Goal: Entertainment & Leisure: Consume media (video, audio)

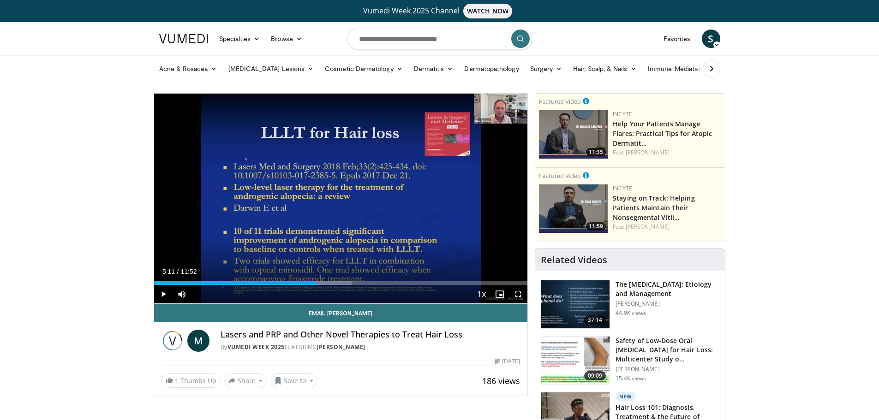
click at [158, 295] on span "Video Player" at bounding box center [163, 294] width 18 height 18
click at [161, 291] on span "Video Player" at bounding box center [163, 294] width 18 height 18
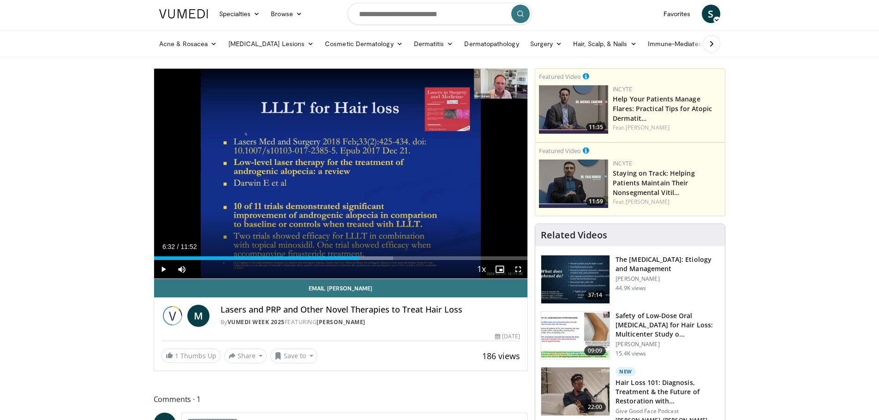
scroll to position [46, 0]
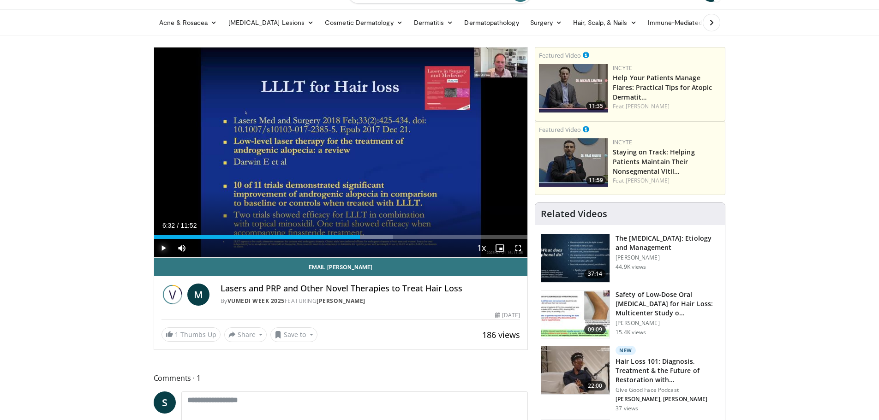
click at [163, 244] on span "Video Player" at bounding box center [163, 248] width 18 height 18
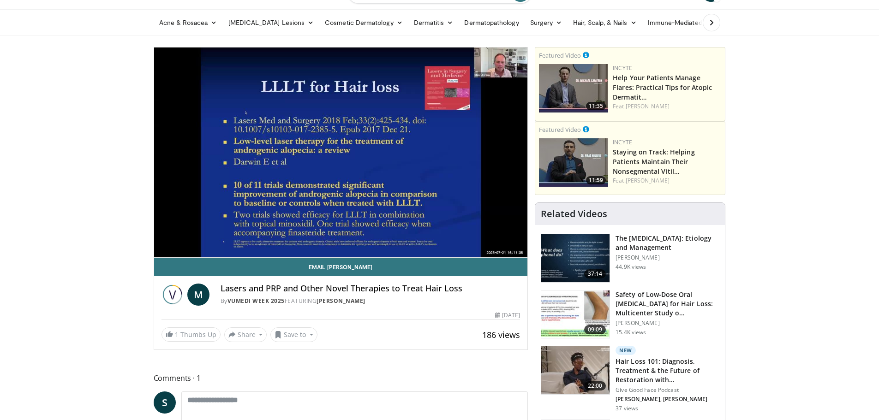
click at [597, 259] on img at bounding box center [575, 258] width 68 height 48
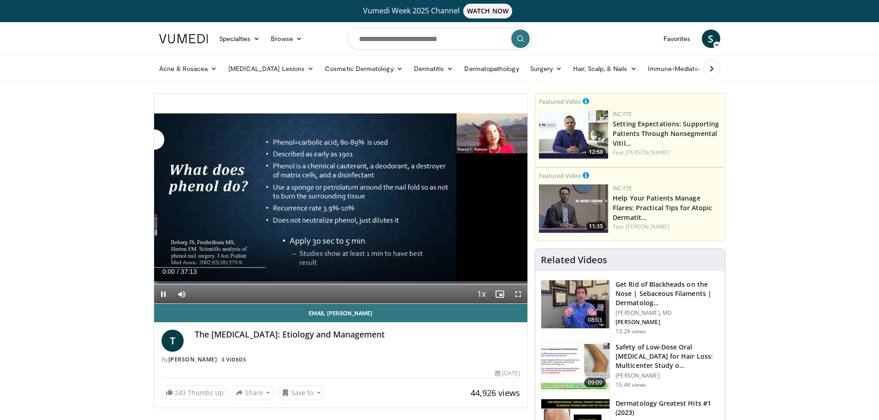
scroll to position [138, 0]
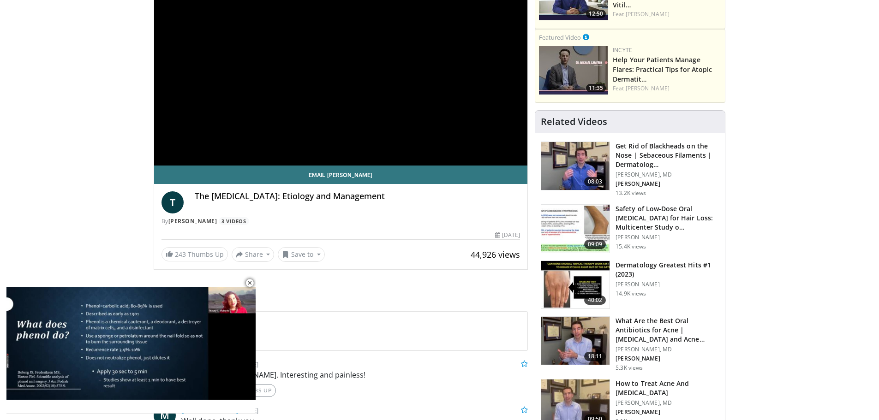
click at [583, 220] on img at bounding box center [575, 229] width 68 height 48
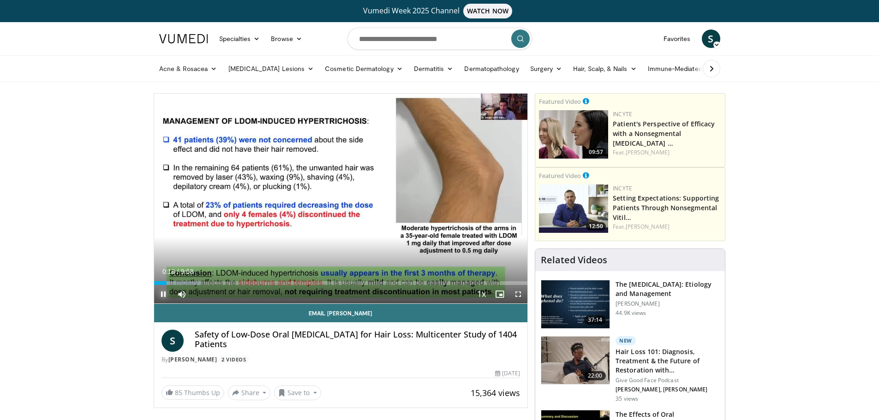
click at [162, 298] on span "Video Player" at bounding box center [163, 294] width 18 height 18
click at [157, 291] on span "Video Player" at bounding box center [163, 294] width 18 height 18
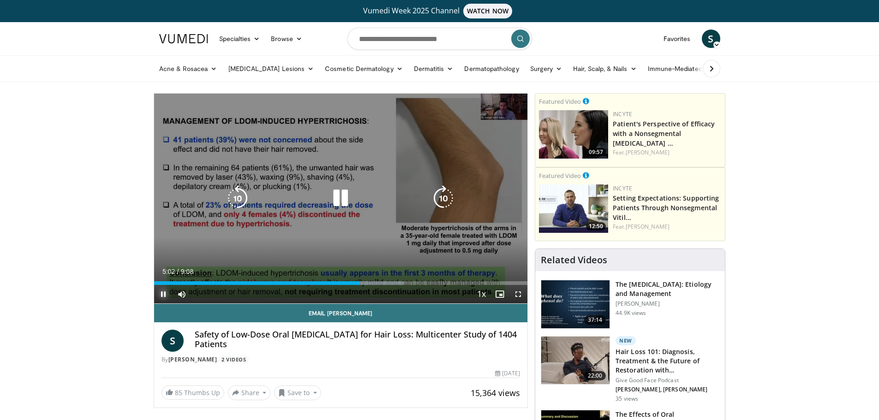
click at [163, 294] on span "Video Player" at bounding box center [163, 294] width 18 height 18
